Goal: Register for event/course

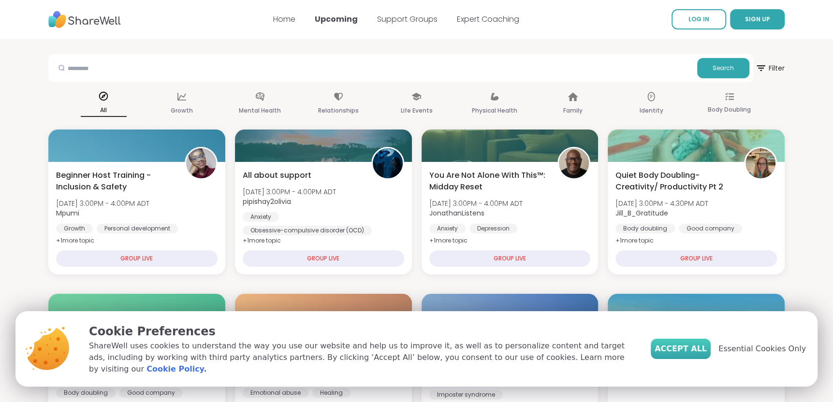
click at [687, 355] on span "Accept All" at bounding box center [681, 349] width 52 height 12
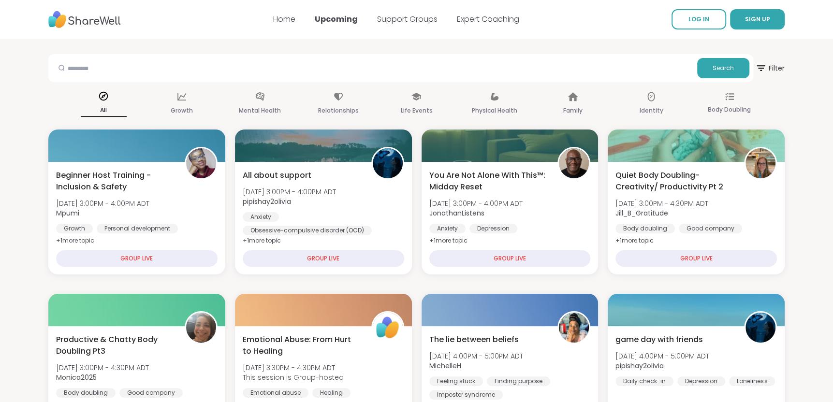
click at [635, 79] on div "Search" at bounding box center [400, 68] width 705 height 28
click at [630, 72] on input "text" at bounding box center [372, 67] width 641 height 19
type input "**********"
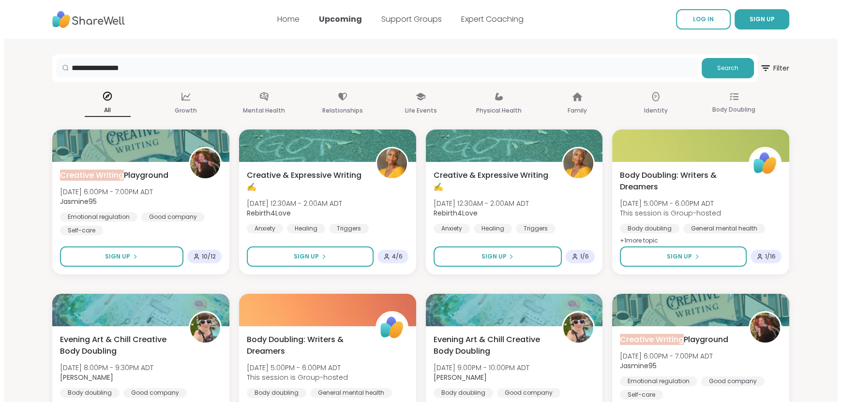
scroll to position [48, 0]
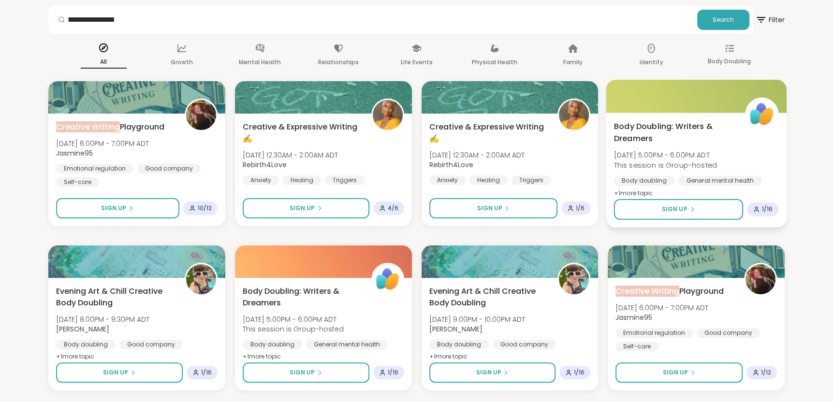
click at [642, 181] on div "Body doubling" at bounding box center [644, 181] width 60 height 10
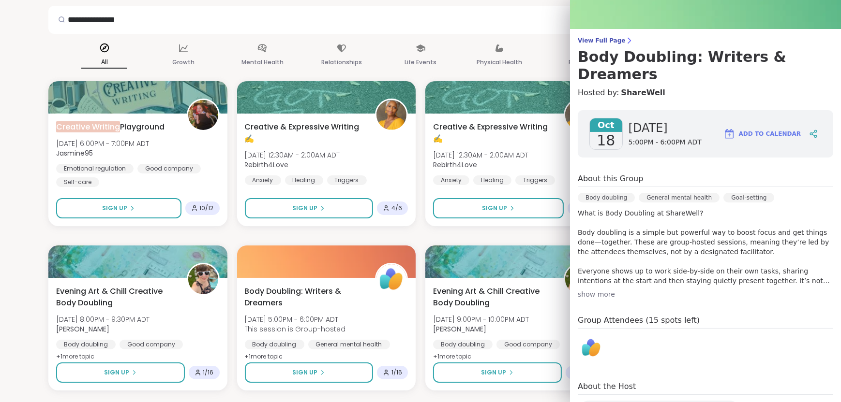
click at [594, 290] on div "show more" at bounding box center [705, 295] width 255 height 10
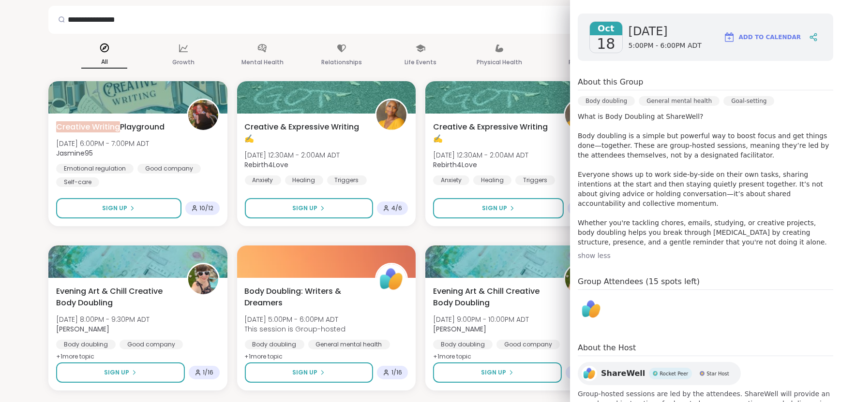
scroll to position [147, 0]
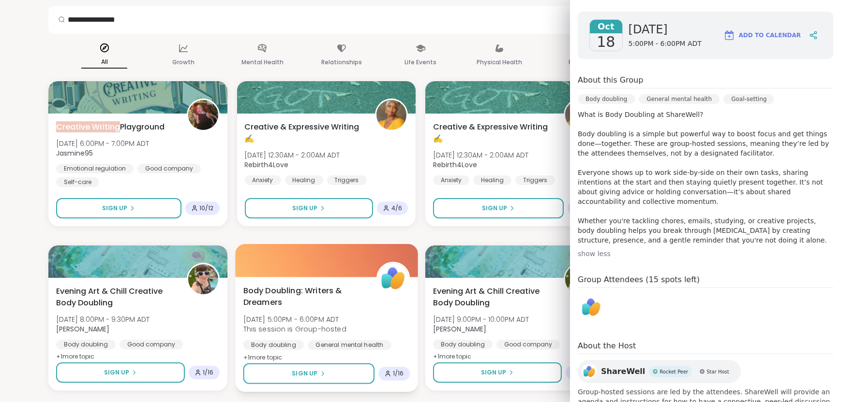
click at [293, 316] on span "[DATE] 5:00PM - 6:00PM ADT" at bounding box center [294, 320] width 103 height 10
click at [327, 278] on div "Body Doubling: Writers & Dreamers [DATE] 5:00PM - 6:00PM ADT This session is Gr…" at bounding box center [326, 334] width 182 height 115
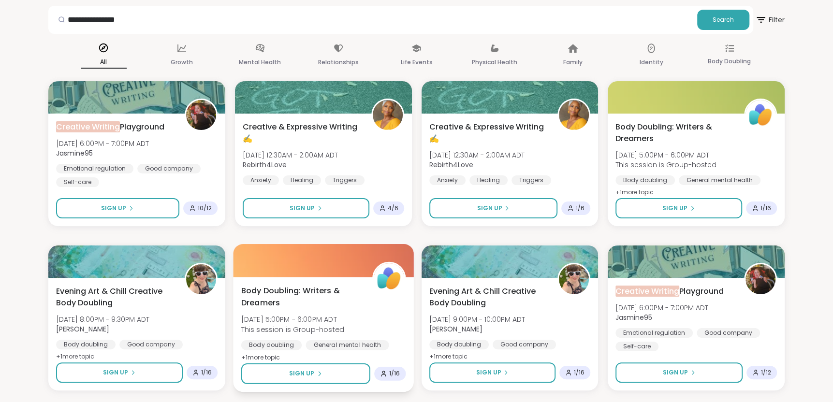
click at [327, 278] on div "Body Doubling: Writers & Dreamers [DATE] 5:00PM - 6:00PM ADT This session is Gr…" at bounding box center [323, 334] width 180 height 115
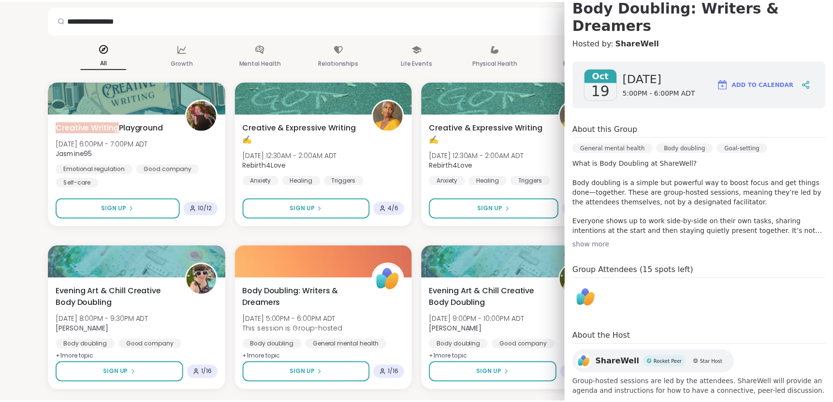
scroll to position [0, 0]
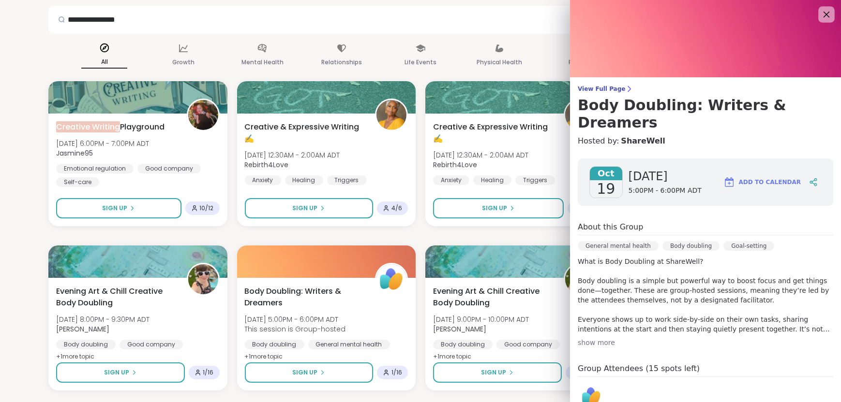
click at [820, 14] on icon at bounding box center [826, 14] width 12 height 12
